Goal: Task Accomplishment & Management: Use online tool/utility

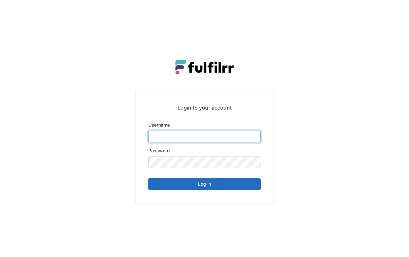
type input "*******"
click at [231, 187] on button "Log in" at bounding box center [204, 184] width 112 height 12
type input "*******"
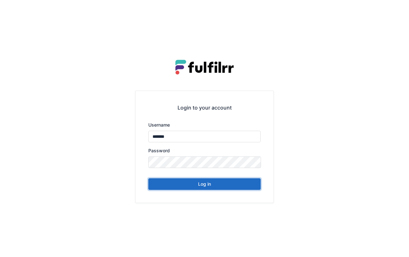
click at [200, 182] on button "Log in" at bounding box center [204, 184] width 112 height 12
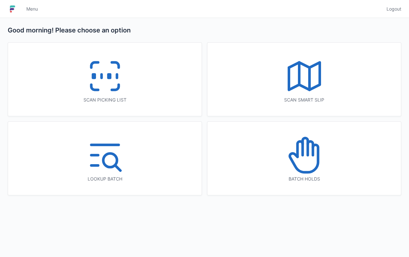
click at [120, 89] on icon at bounding box center [104, 75] width 41 height 41
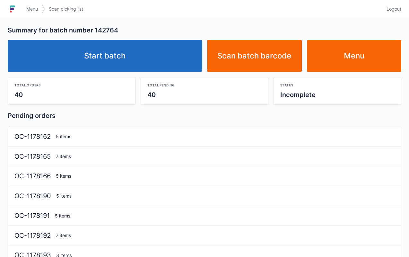
click at [168, 58] on link "Start batch" at bounding box center [105, 56] width 194 height 32
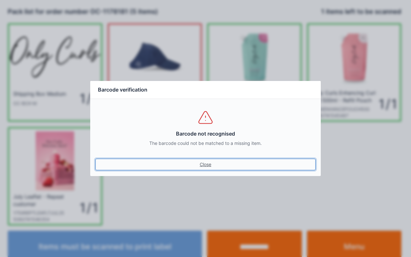
click at [208, 164] on link "Close" at bounding box center [205, 164] width 220 height 12
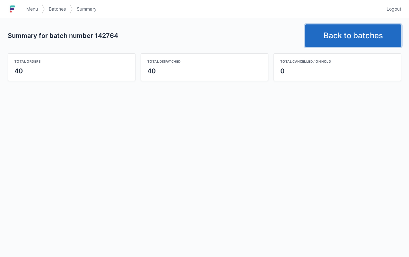
click at [351, 35] on link "Back to batches" at bounding box center [353, 35] width 96 height 22
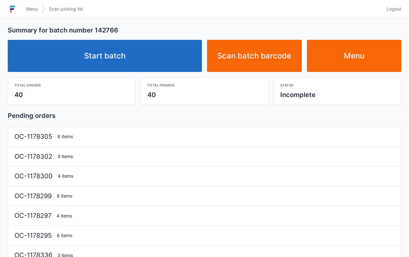
click at [159, 71] on link "Start batch" at bounding box center [105, 56] width 194 height 32
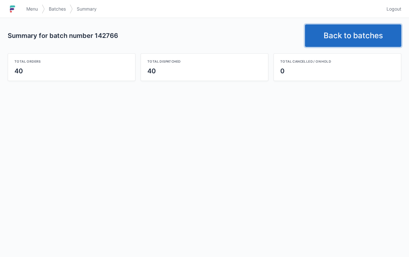
click at [337, 36] on link "Back to batches" at bounding box center [353, 35] width 96 height 22
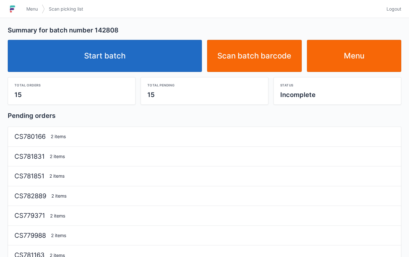
click at [169, 56] on link "Start batch" at bounding box center [105, 56] width 194 height 32
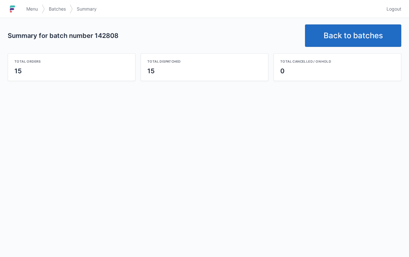
click at [345, 35] on link "Back to batches" at bounding box center [353, 35] width 96 height 22
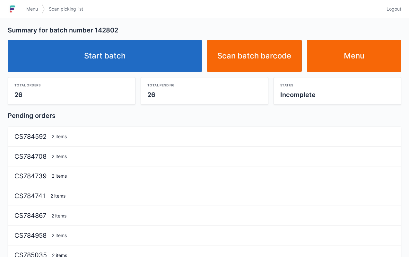
click at [168, 68] on link "Start batch" at bounding box center [105, 56] width 194 height 32
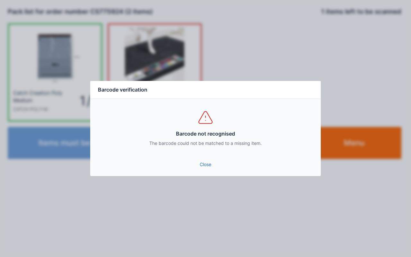
click at [192, 159] on link "Close" at bounding box center [205, 164] width 220 height 12
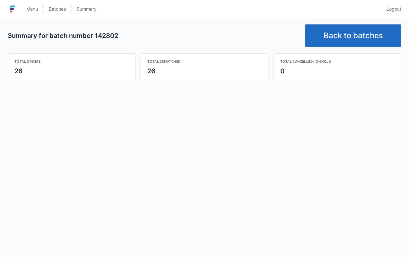
click at [354, 36] on link "Back to batches" at bounding box center [353, 35] width 96 height 22
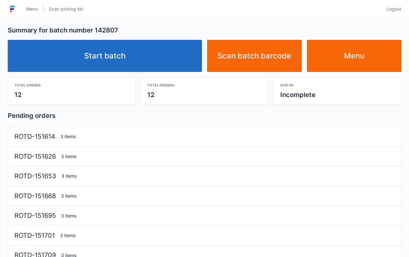
click at [178, 53] on link "Start batch" at bounding box center [105, 56] width 194 height 32
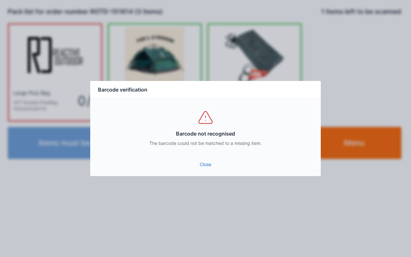
click at [207, 162] on link "Close" at bounding box center [205, 164] width 220 height 12
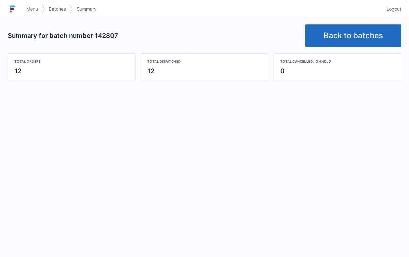
click at [353, 35] on link "Back to batches" at bounding box center [353, 35] width 96 height 22
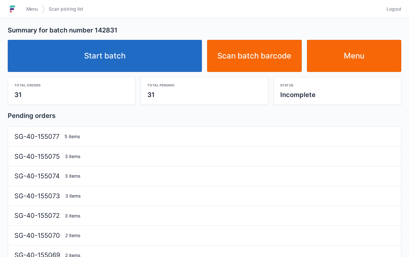
click at [167, 55] on link "Start batch" at bounding box center [105, 56] width 194 height 32
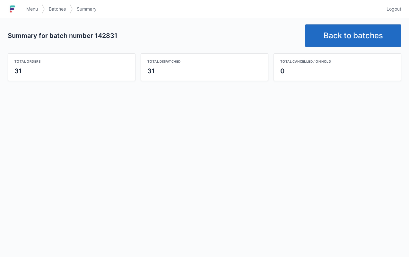
click at [343, 33] on link "Back to batches" at bounding box center [353, 35] width 96 height 22
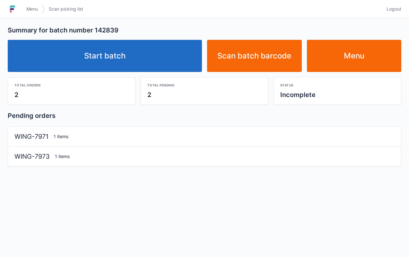
click at [164, 61] on link "Start batch" at bounding box center [105, 56] width 194 height 32
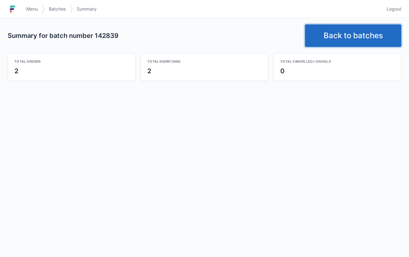
click at [340, 46] on link "Back to batches" at bounding box center [353, 35] width 96 height 22
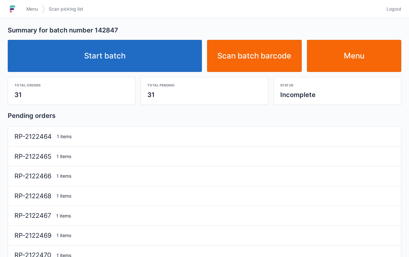
click at [151, 51] on link "Start batch" at bounding box center [105, 56] width 194 height 32
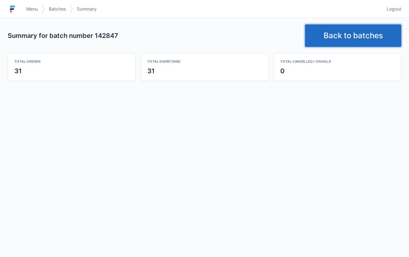
click at [343, 31] on link "Back to batches" at bounding box center [353, 35] width 96 height 22
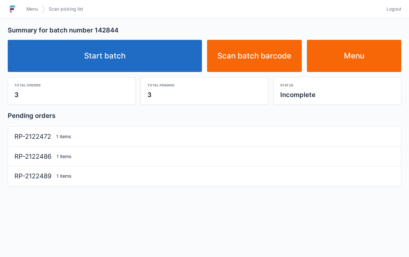
click at [172, 50] on link "Start batch" at bounding box center [105, 56] width 194 height 32
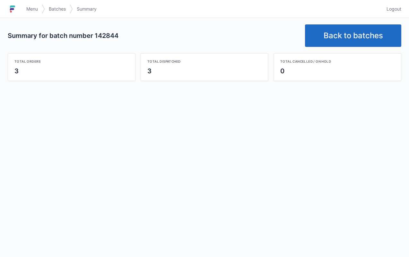
click at [343, 34] on link "Back to batches" at bounding box center [353, 35] width 96 height 22
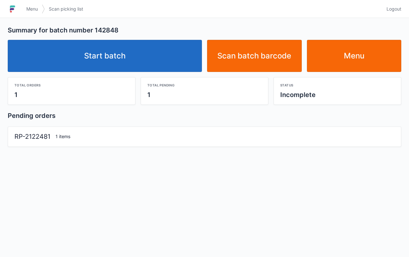
click at [122, 56] on link "Start batch" at bounding box center [105, 56] width 194 height 32
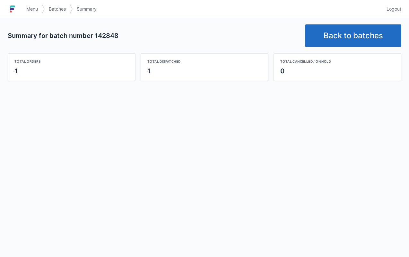
click at [351, 33] on link "Back to batches" at bounding box center [353, 35] width 96 height 22
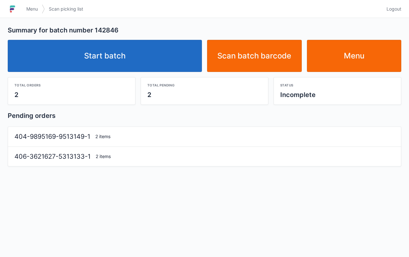
click at [175, 62] on link "Start batch" at bounding box center [105, 56] width 194 height 32
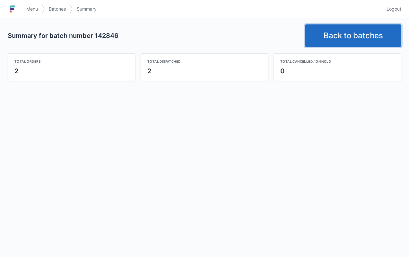
click at [332, 36] on link "Back to batches" at bounding box center [353, 35] width 96 height 22
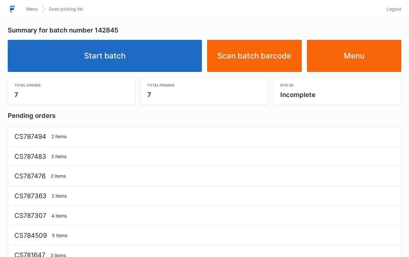
click at [180, 51] on link "Start batch" at bounding box center [105, 56] width 194 height 32
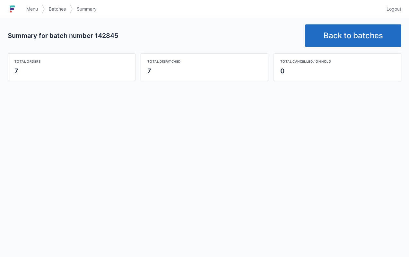
click at [346, 37] on link "Back to batches" at bounding box center [353, 35] width 96 height 22
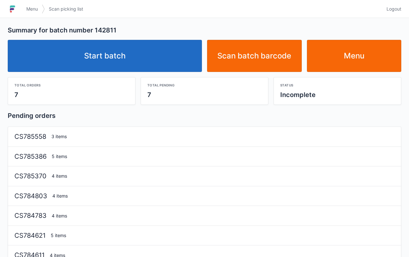
click at [137, 56] on link "Start batch" at bounding box center [105, 56] width 194 height 32
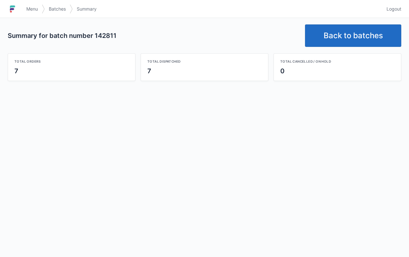
click at [350, 39] on link "Back to batches" at bounding box center [353, 35] width 96 height 22
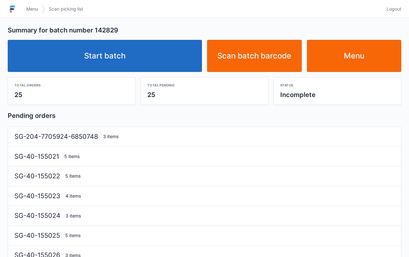
click at [148, 59] on link "Start batch" at bounding box center [105, 56] width 194 height 32
